Goal: Communication & Community: Share content

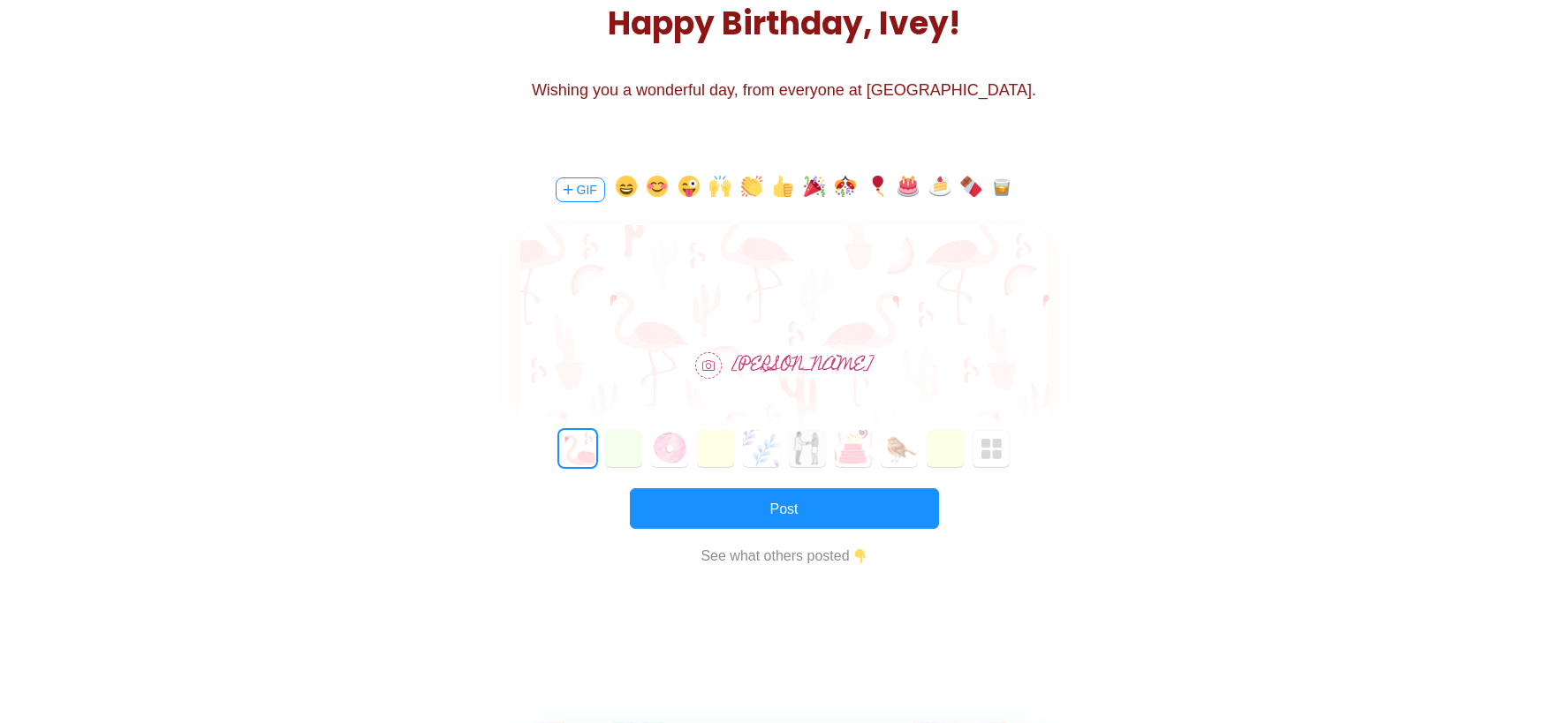
scroll to position [265, 0]
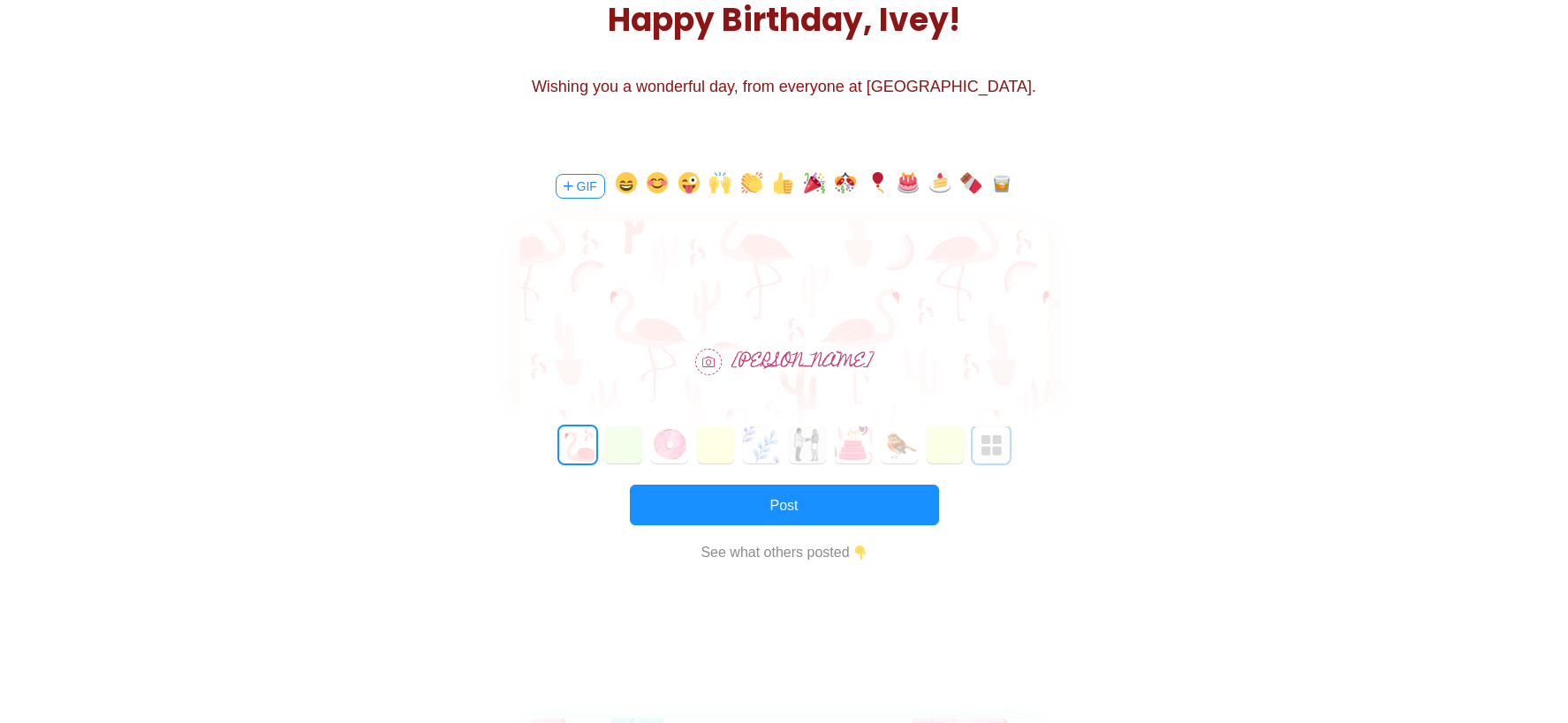
click at [993, 444] on img "button" at bounding box center [991, 446] width 21 height 21
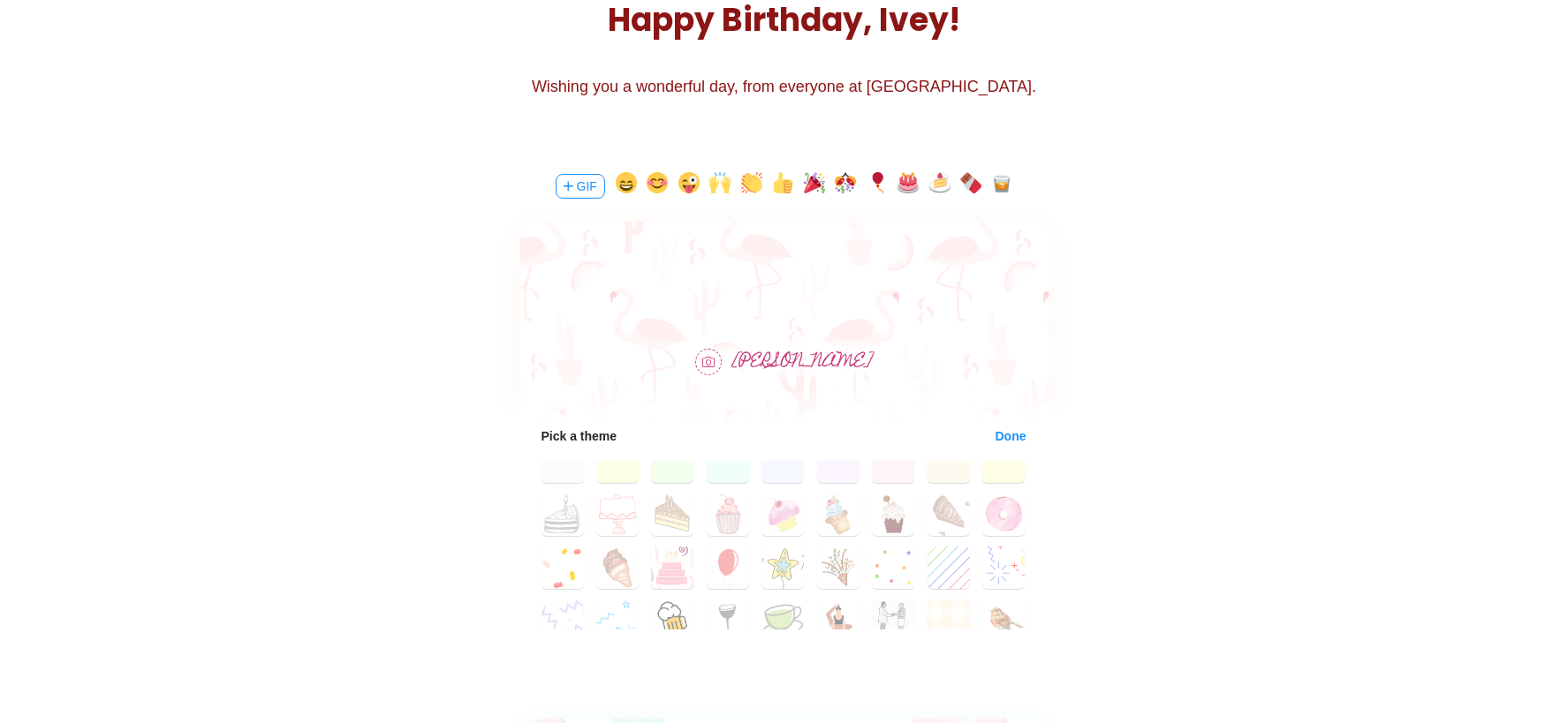
scroll to position [0, 0]
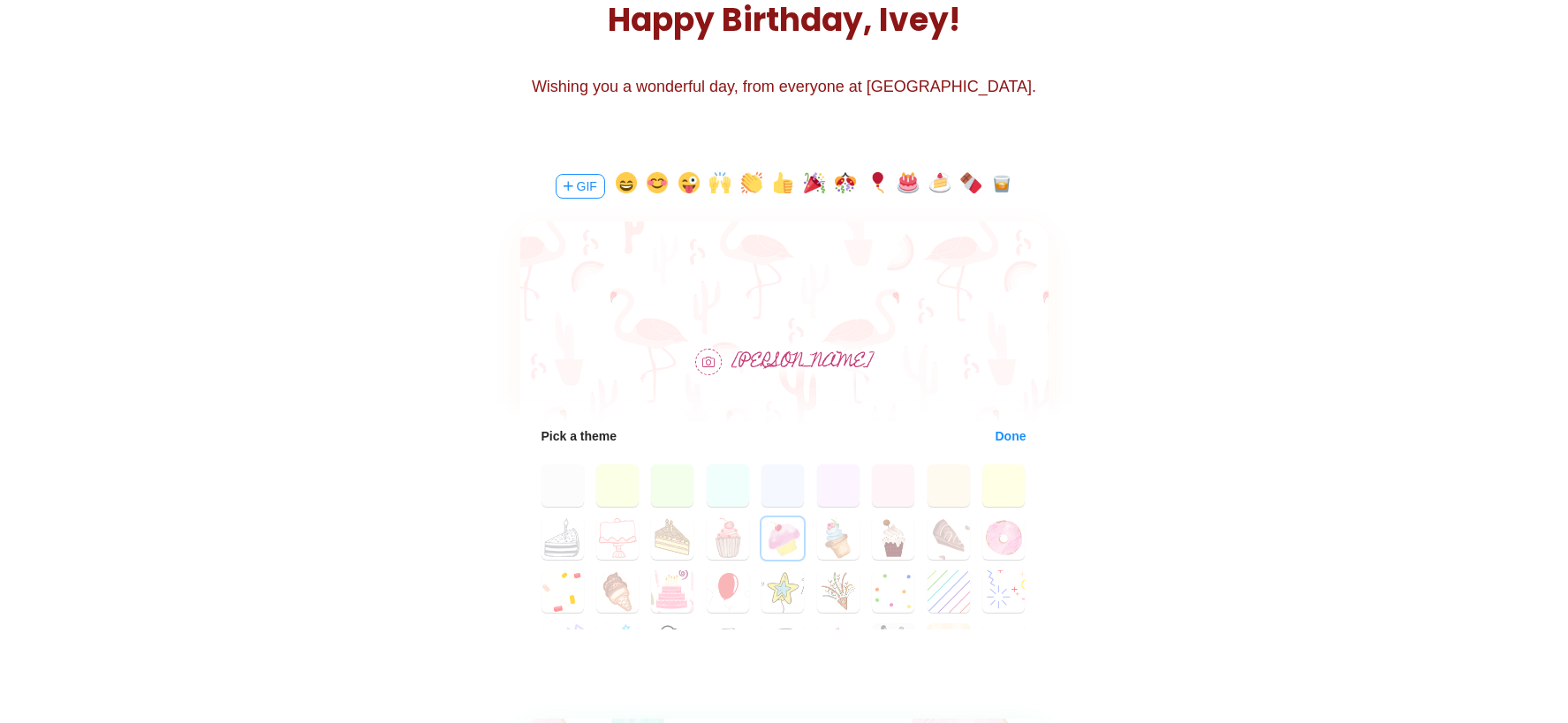
click at [776, 549] on button "13" at bounding box center [782, 538] width 42 height 42
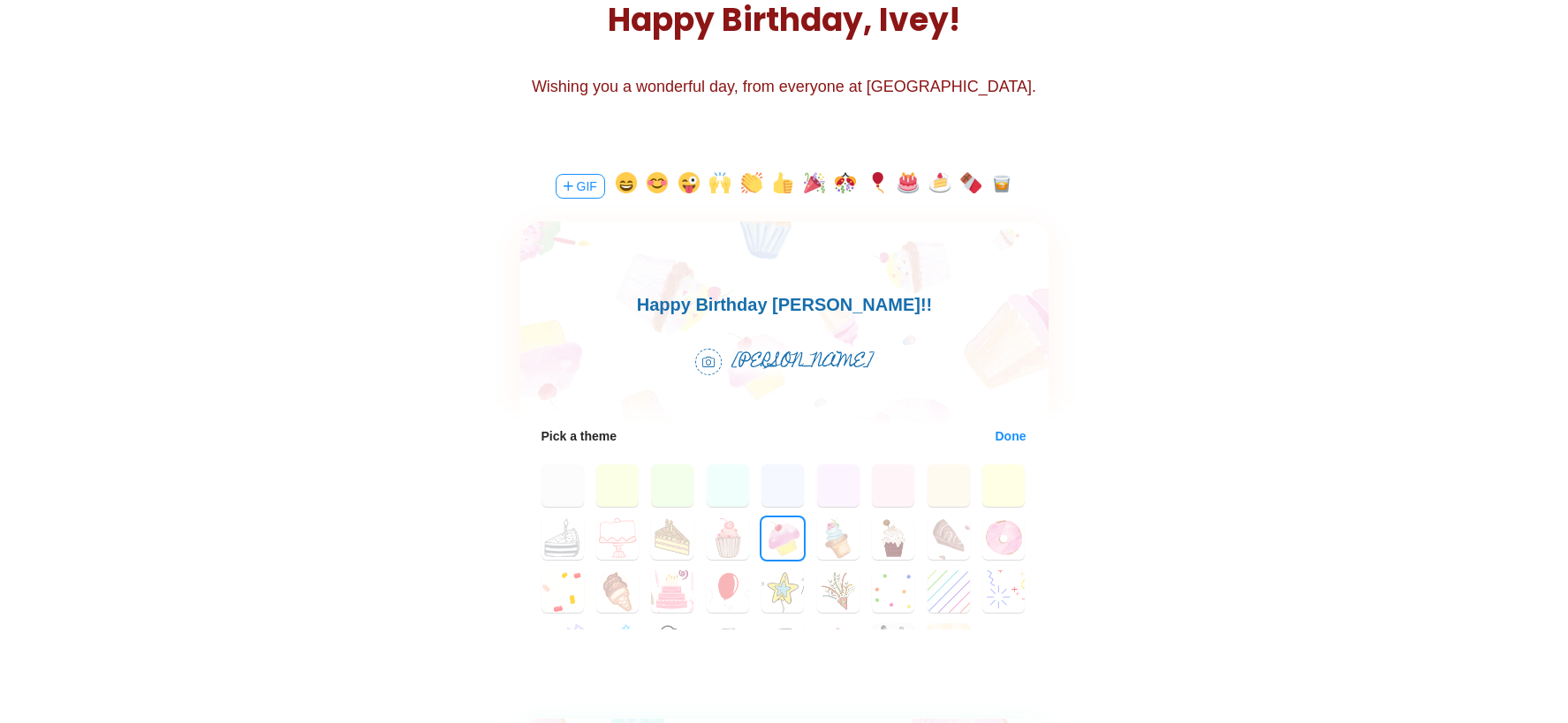
click at [815, 184] on button "button" at bounding box center [814, 187] width 21 height 28
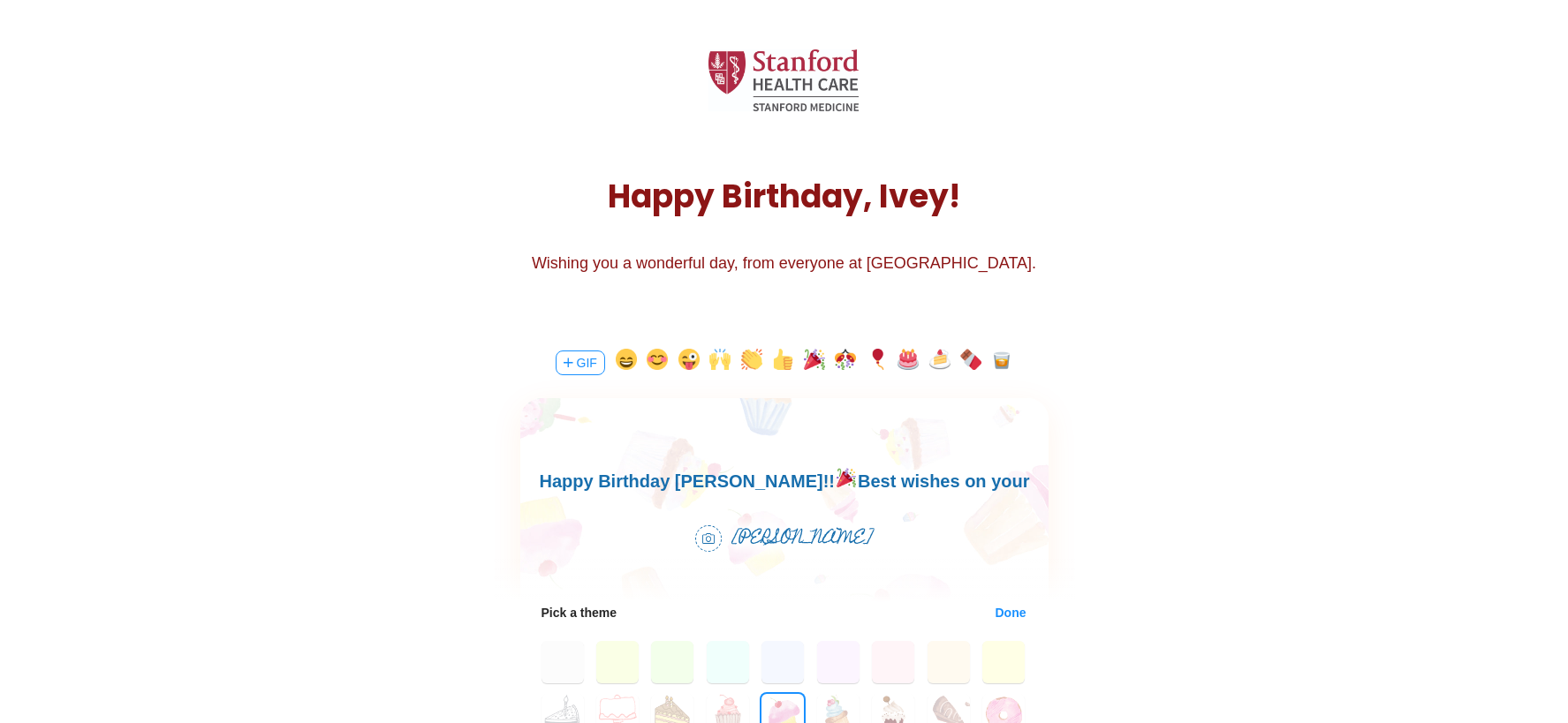
scroll to position [25, 0]
click at [869, 355] on button "button" at bounding box center [876, 363] width 21 height 28
click at [872, 357] on button "button" at bounding box center [876, 363] width 21 height 28
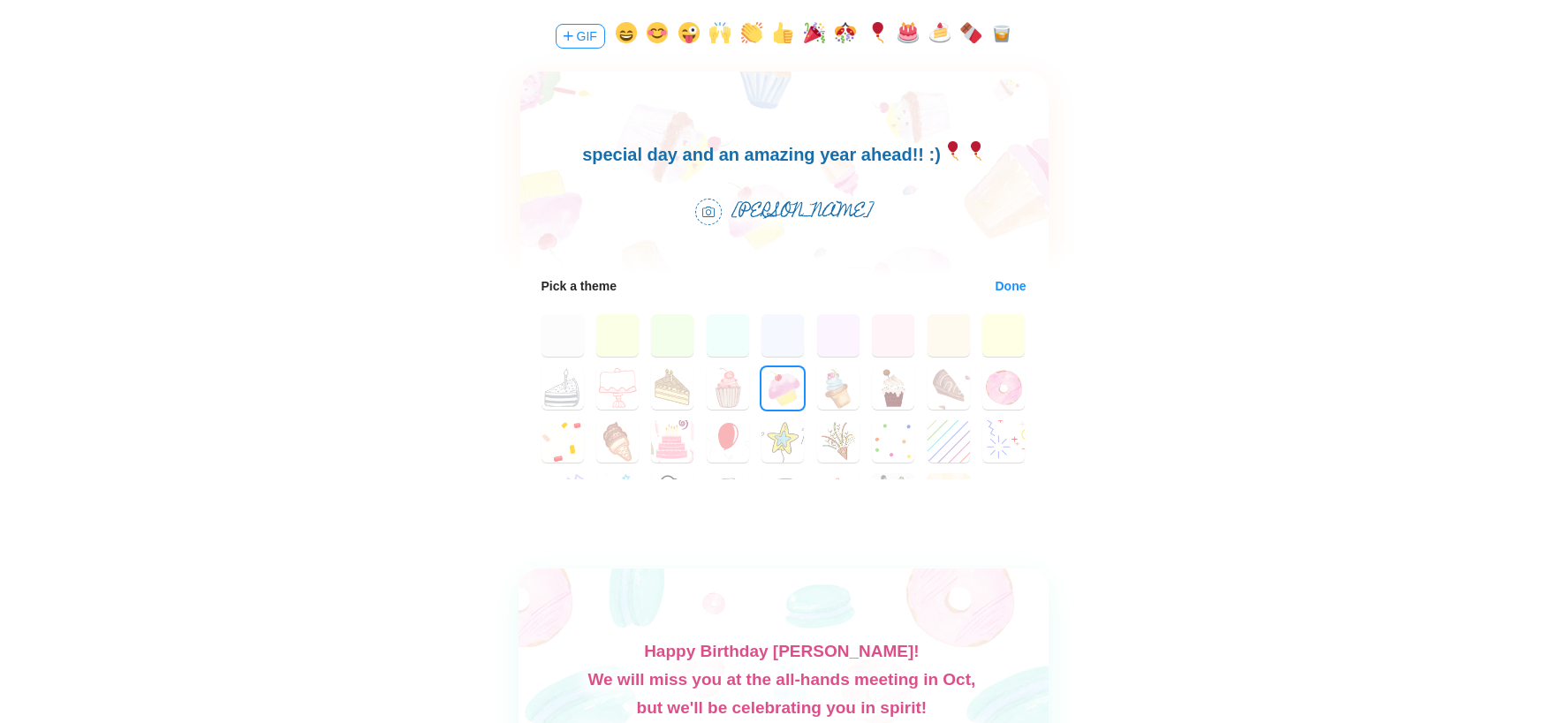
scroll to position [441, 0]
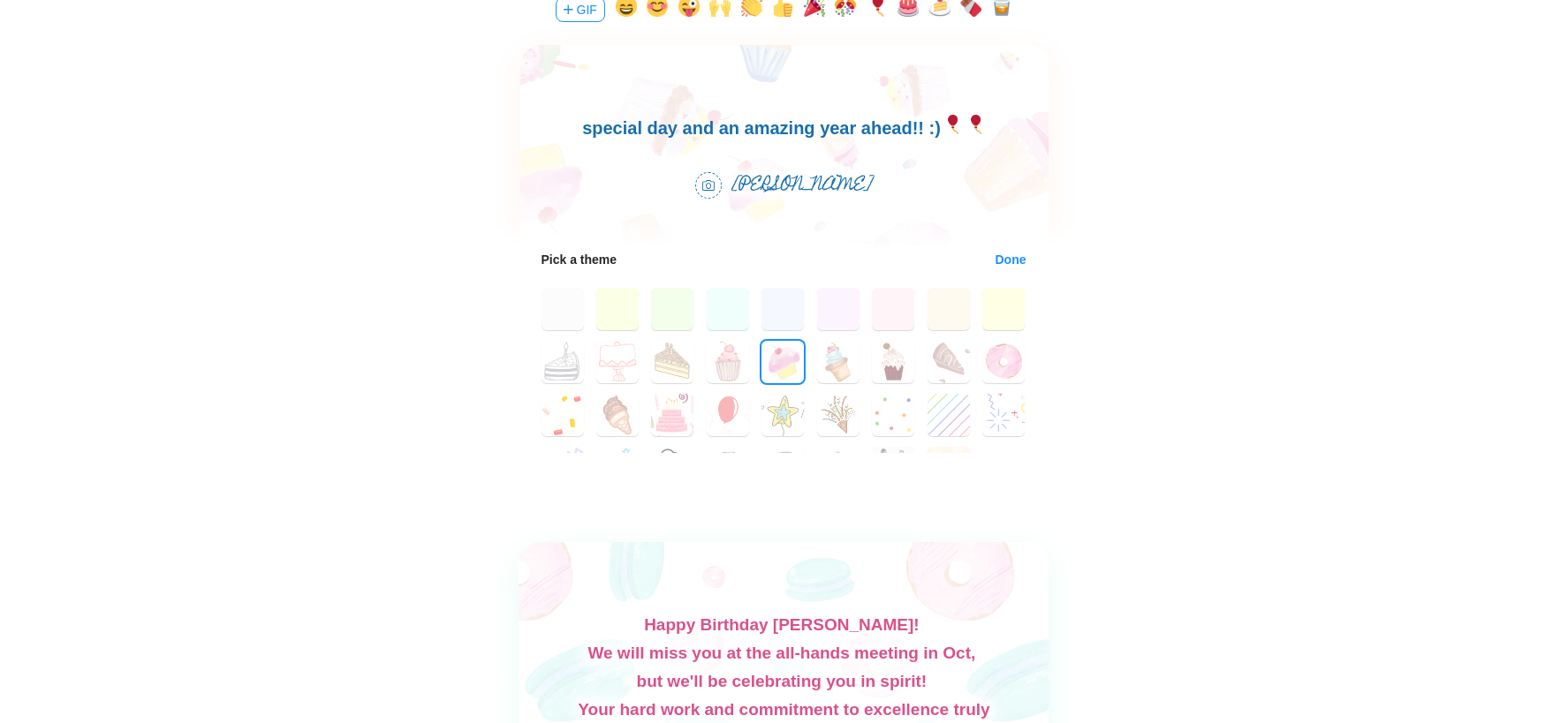
click at [997, 256] on button "Done" at bounding box center [1011, 259] width 33 height 14
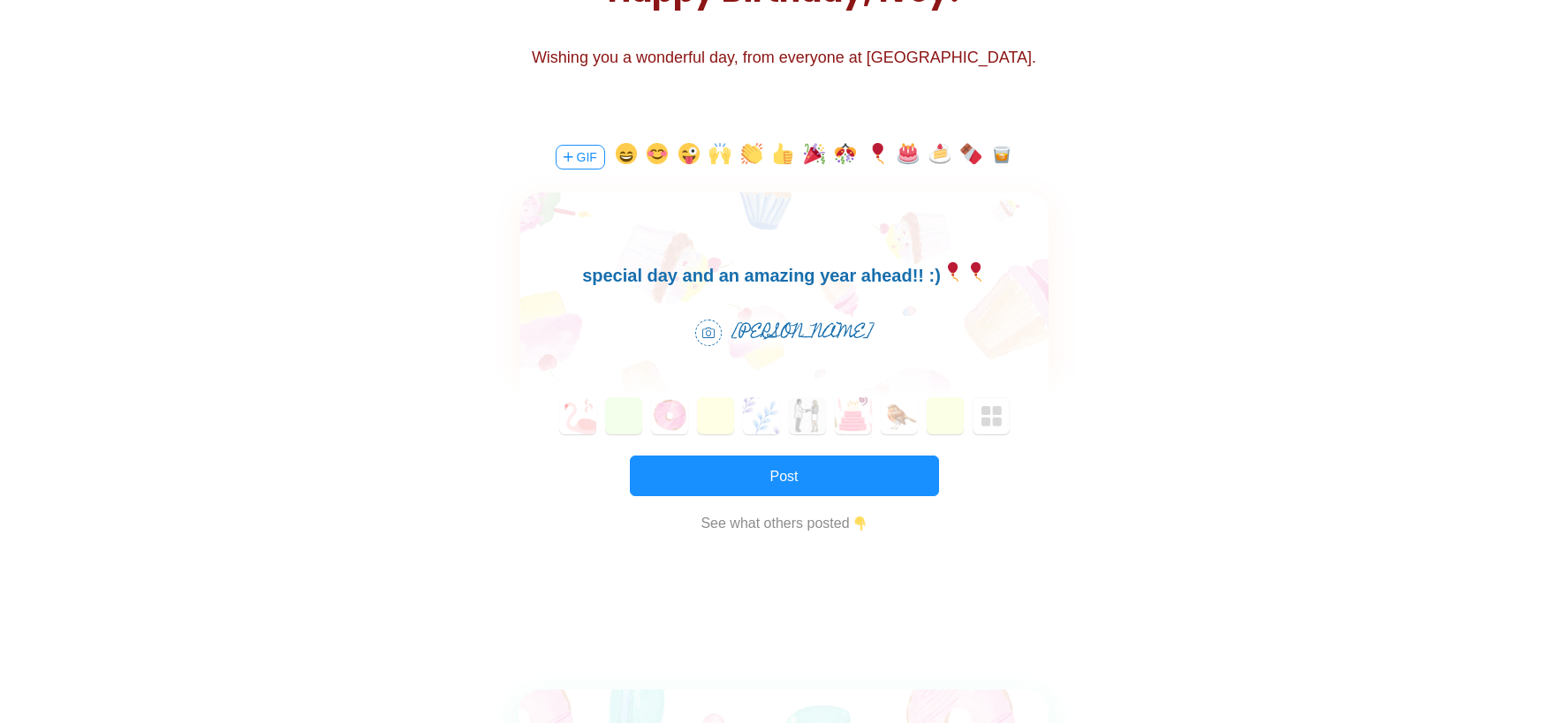
scroll to position [265, 0]
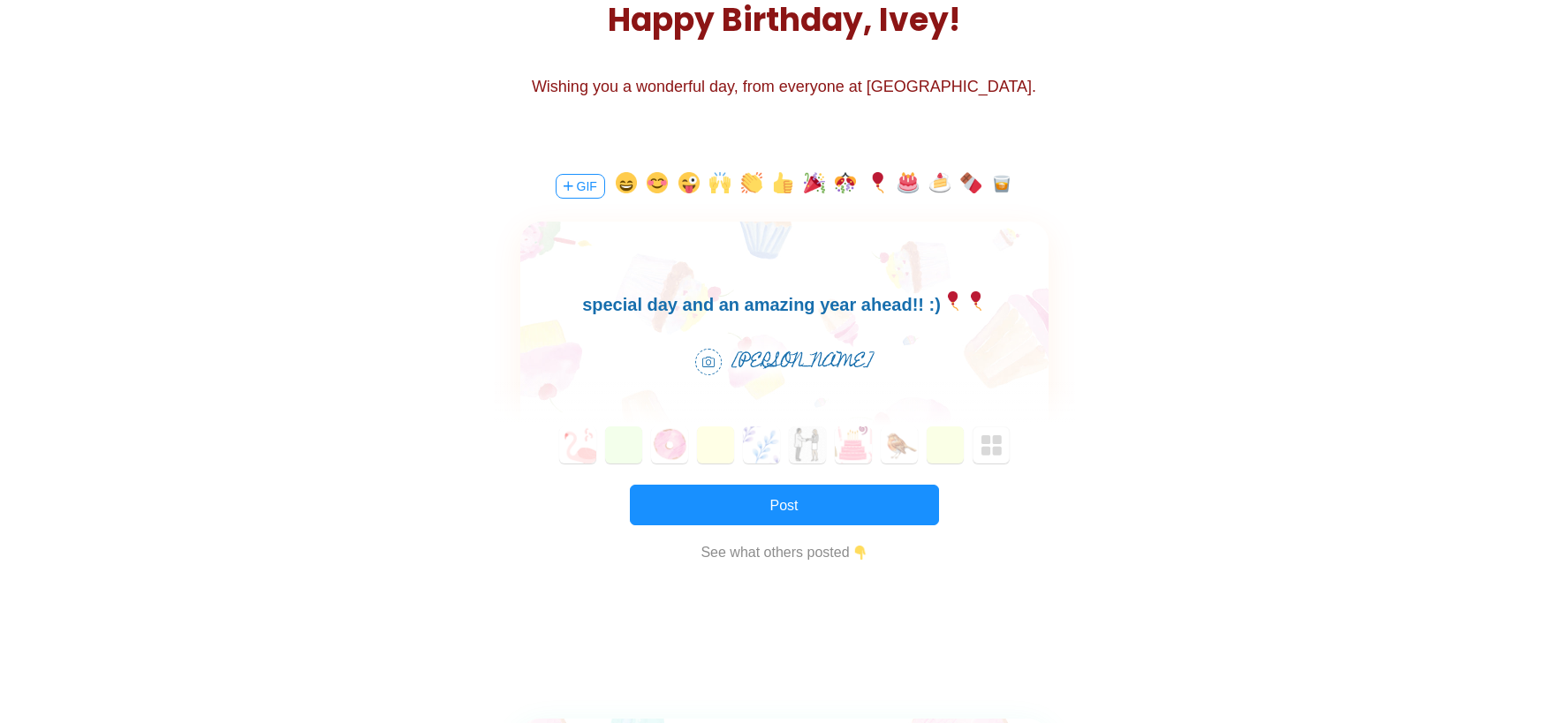
click at [797, 308] on body "Happy Birthday [PERSON_NAME]!! Best wishes on your special day and an amazing y…" at bounding box center [783, 290] width 528 height 57
click at [777, 509] on button "Post" at bounding box center [784, 506] width 309 height 41
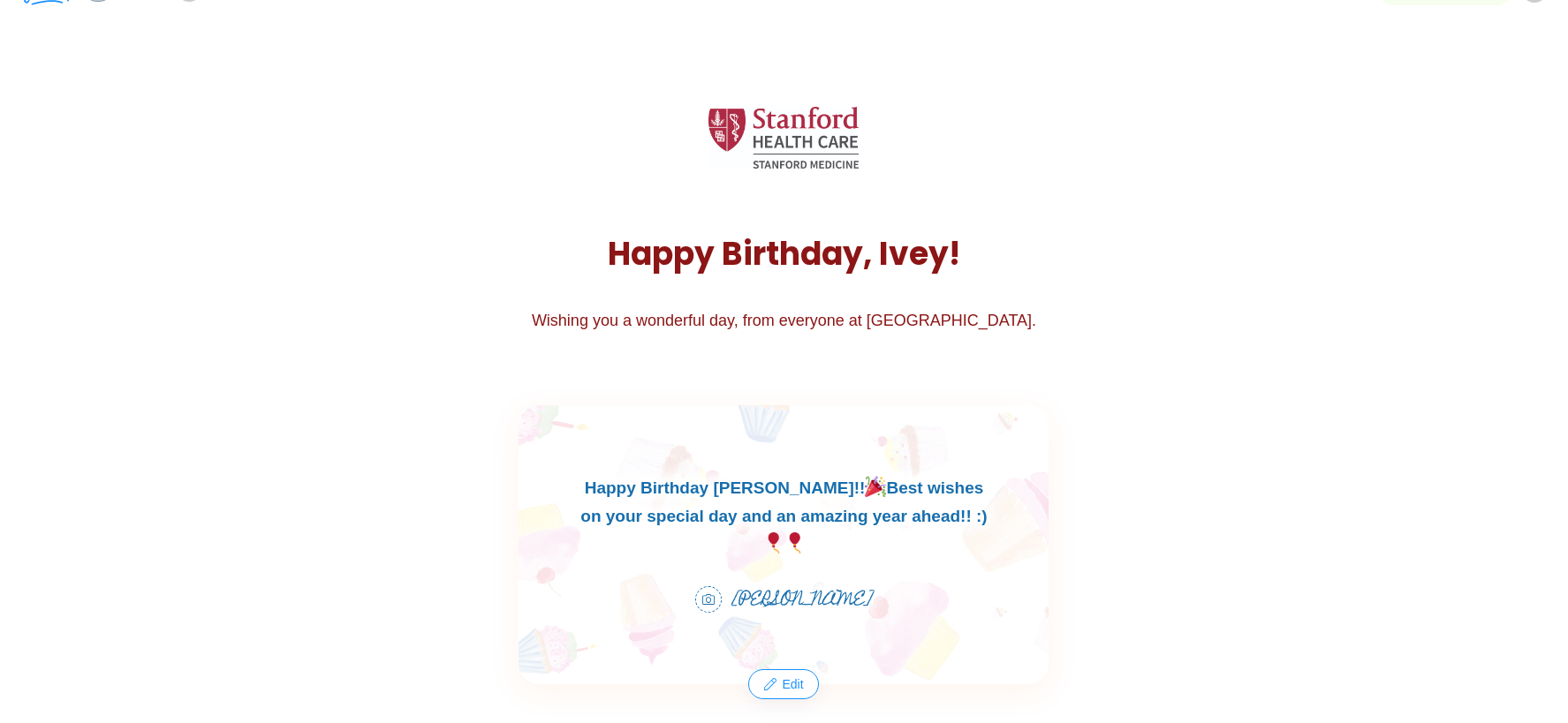
scroll to position [0, 0]
